Goal: Task Accomplishment & Management: Manage account settings

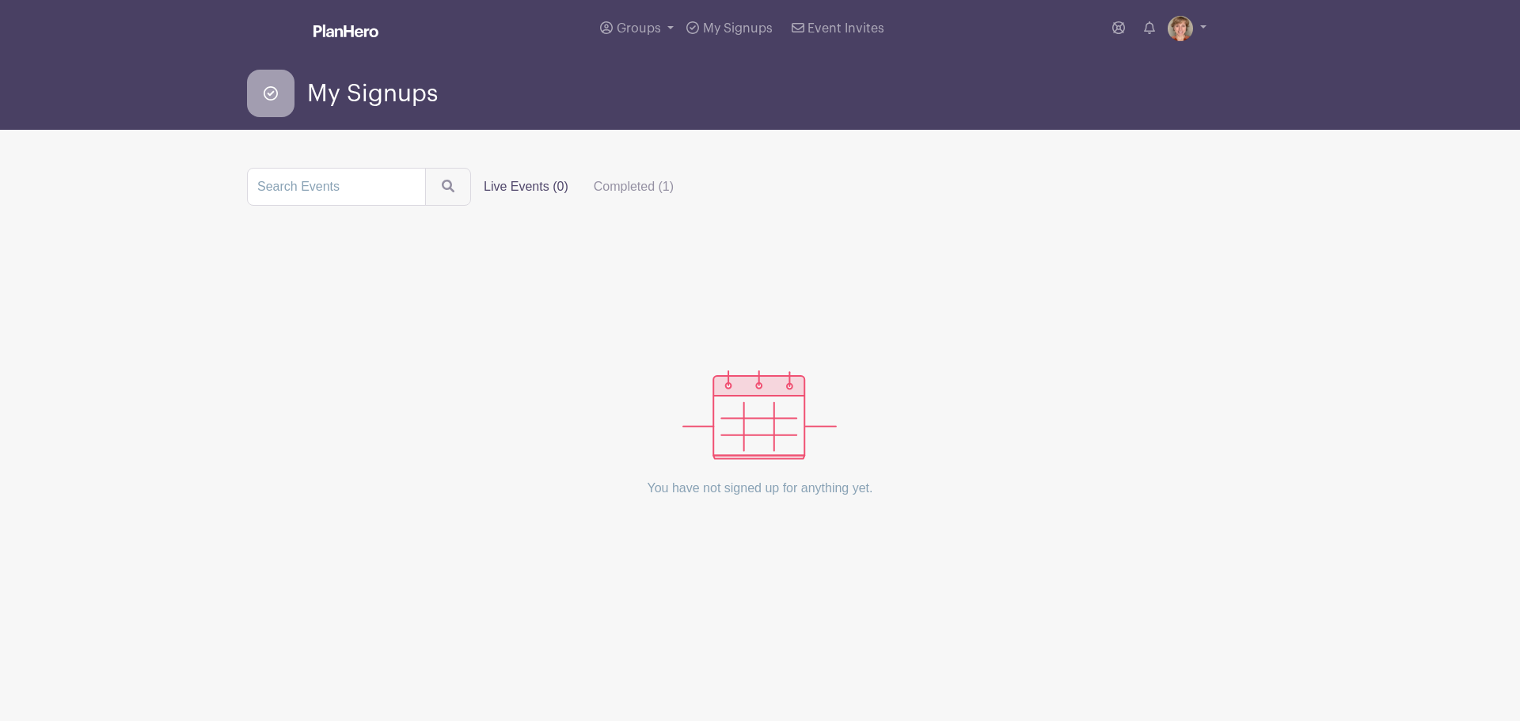
click at [353, 83] on span "My Signups" at bounding box center [372, 94] width 131 height 26
click at [268, 97] on icon at bounding box center [271, 94] width 48 height 48
click at [360, 96] on span "My Signups" at bounding box center [372, 94] width 131 height 26
click at [761, 402] on img at bounding box center [760, 415] width 154 height 89
click at [526, 185] on label "Live Events (0)" at bounding box center [526, 187] width 110 height 32
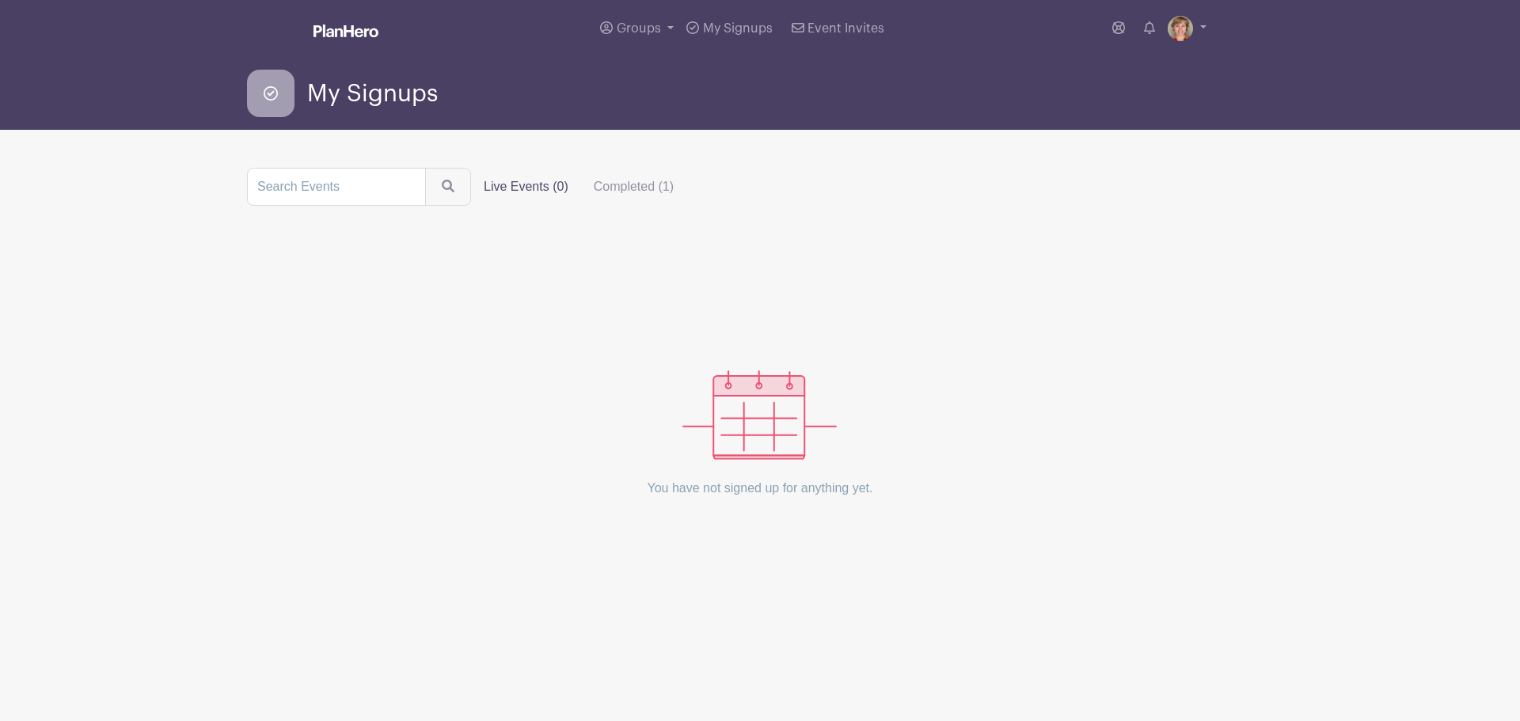
click at [0, 0] on input "Live Events (0)" at bounding box center [0, 0] width 0 height 0
click at [638, 188] on label "Completed (1)" at bounding box center [633, 187] width 105 height 32
click at [0, 0] on input "Completed (1)" at bounding box center [0, 0] width 0 height 0
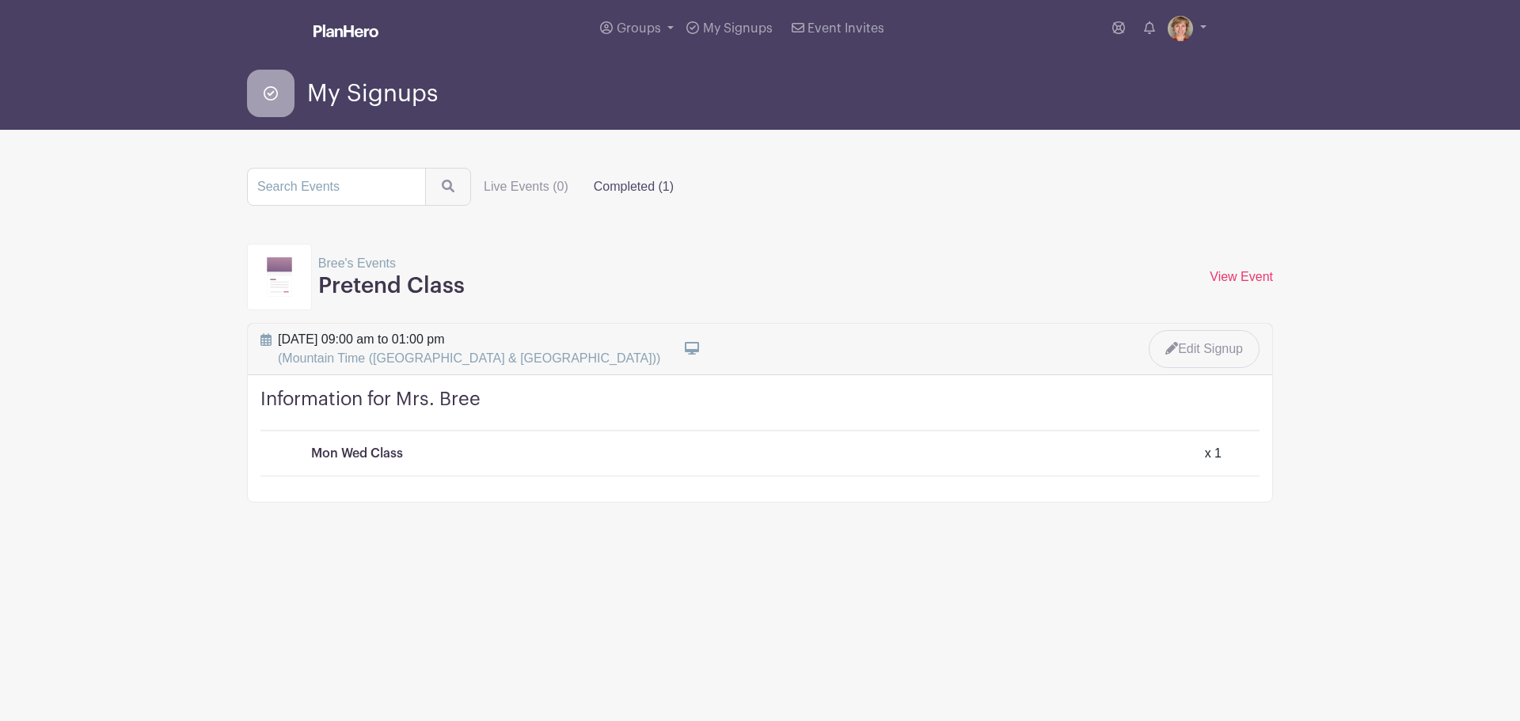
click at [377, 456] on p "Mon Wed Class" at bounding box center [357, 453] width 92 height 19
click at [377, 428] on h4 "Information for Mrs. Bree" at bounding box center [760, 410] width 999 height 44
click at [1234, 278] on link "View Event" at bounding box center [1241, 276] width 63 height 13
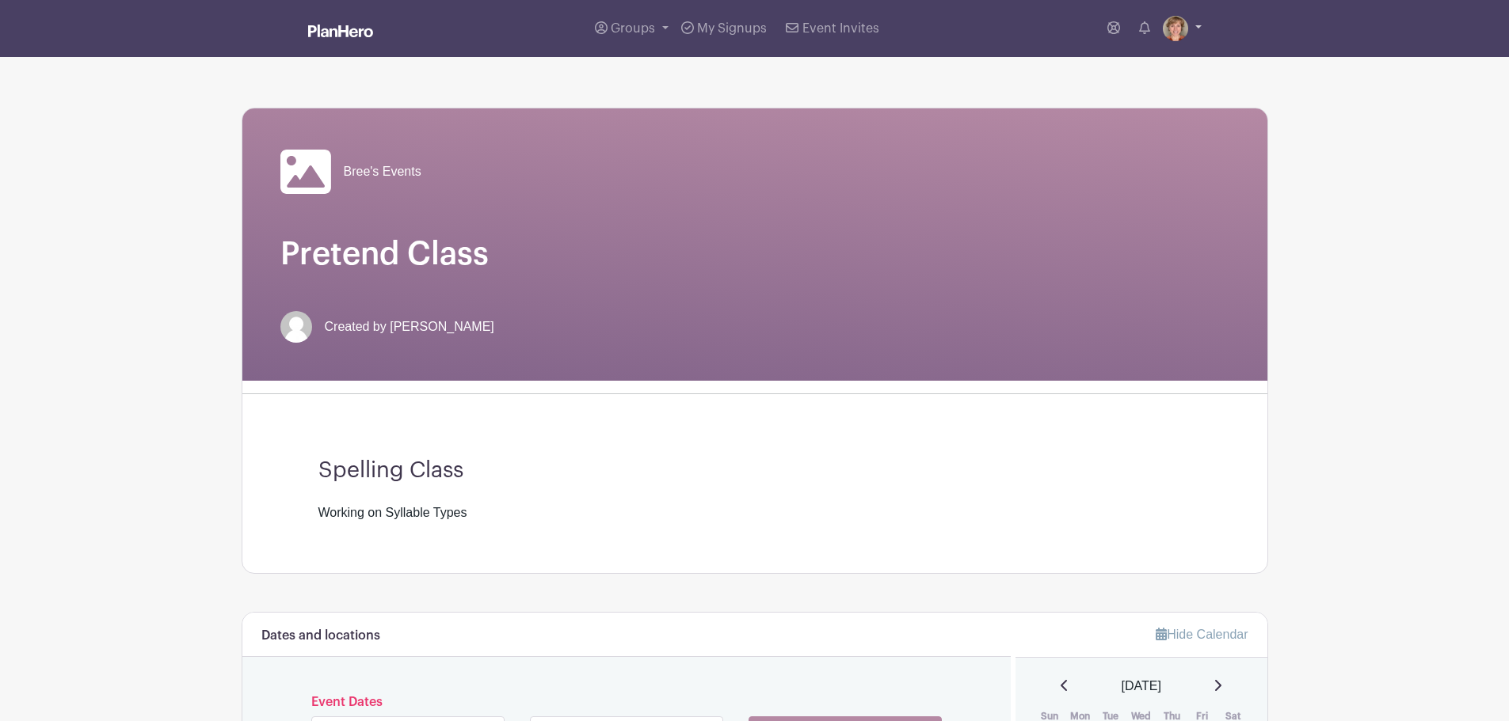
click at [1197, 29] on link at bounding box center [1182, 28] width 39 height 25
click at [1147, 72] on link "My account" at bounding box center [1137, 65] width 125 height 25
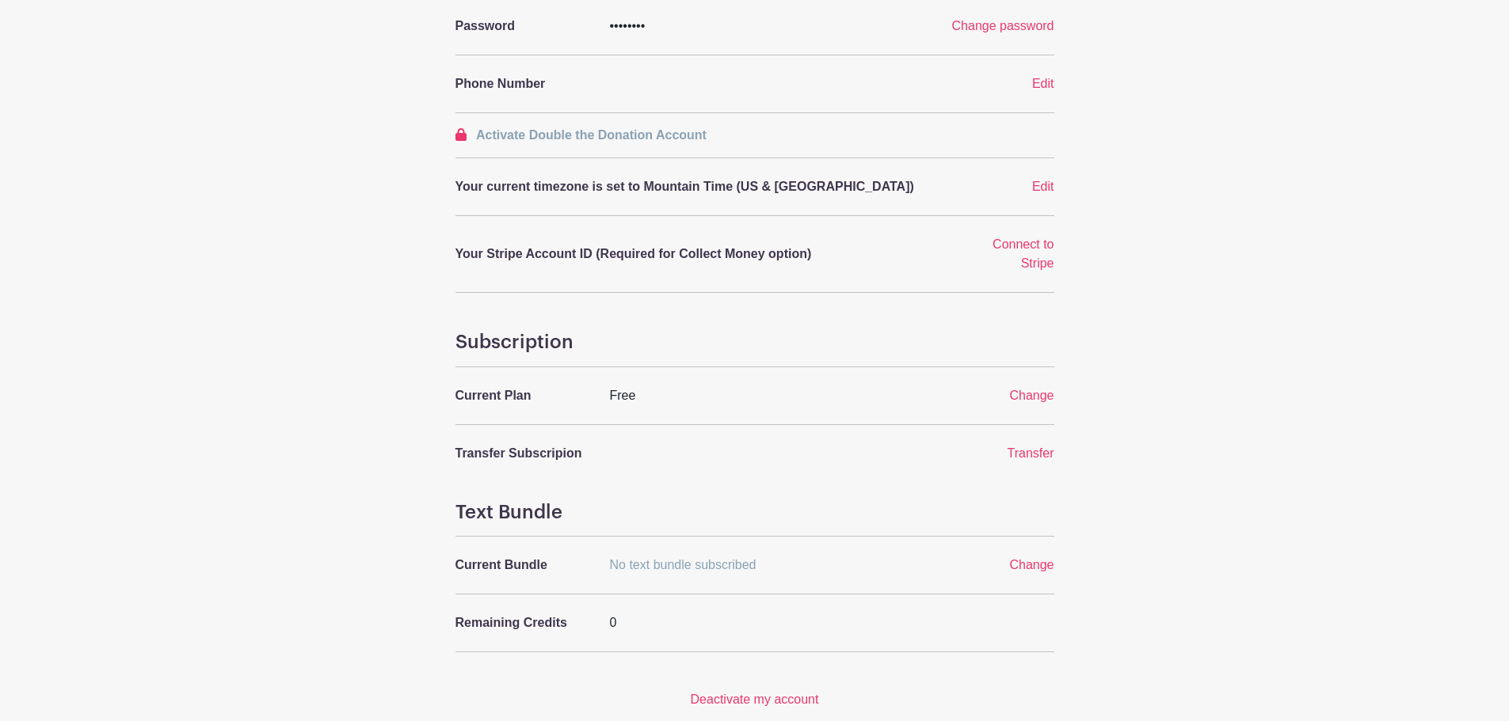
scroll to position [370, 0]
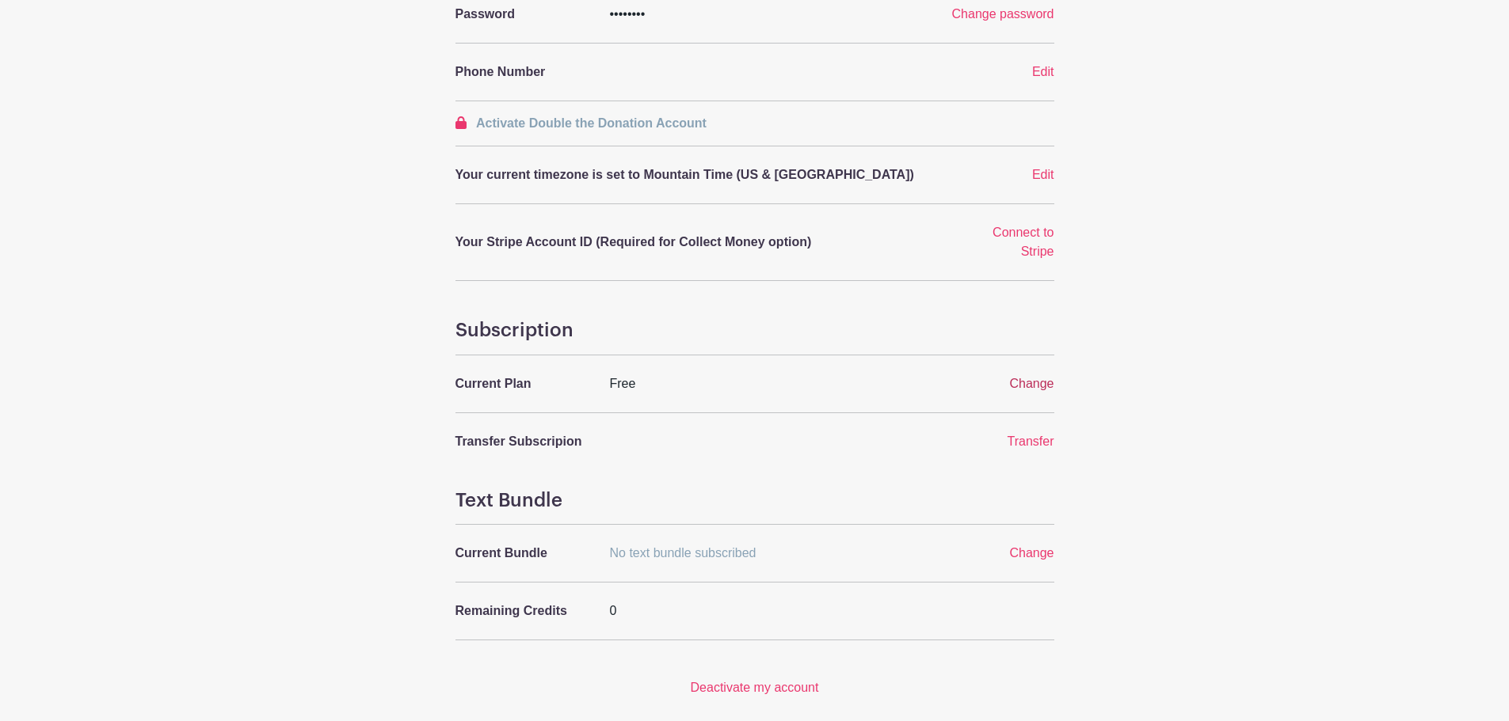
click at [1022, 377] on span "Change" at bounding box center [1031, 383] width 44 height 13
